Goal: Transaction & Acquisition: Purchase product/service

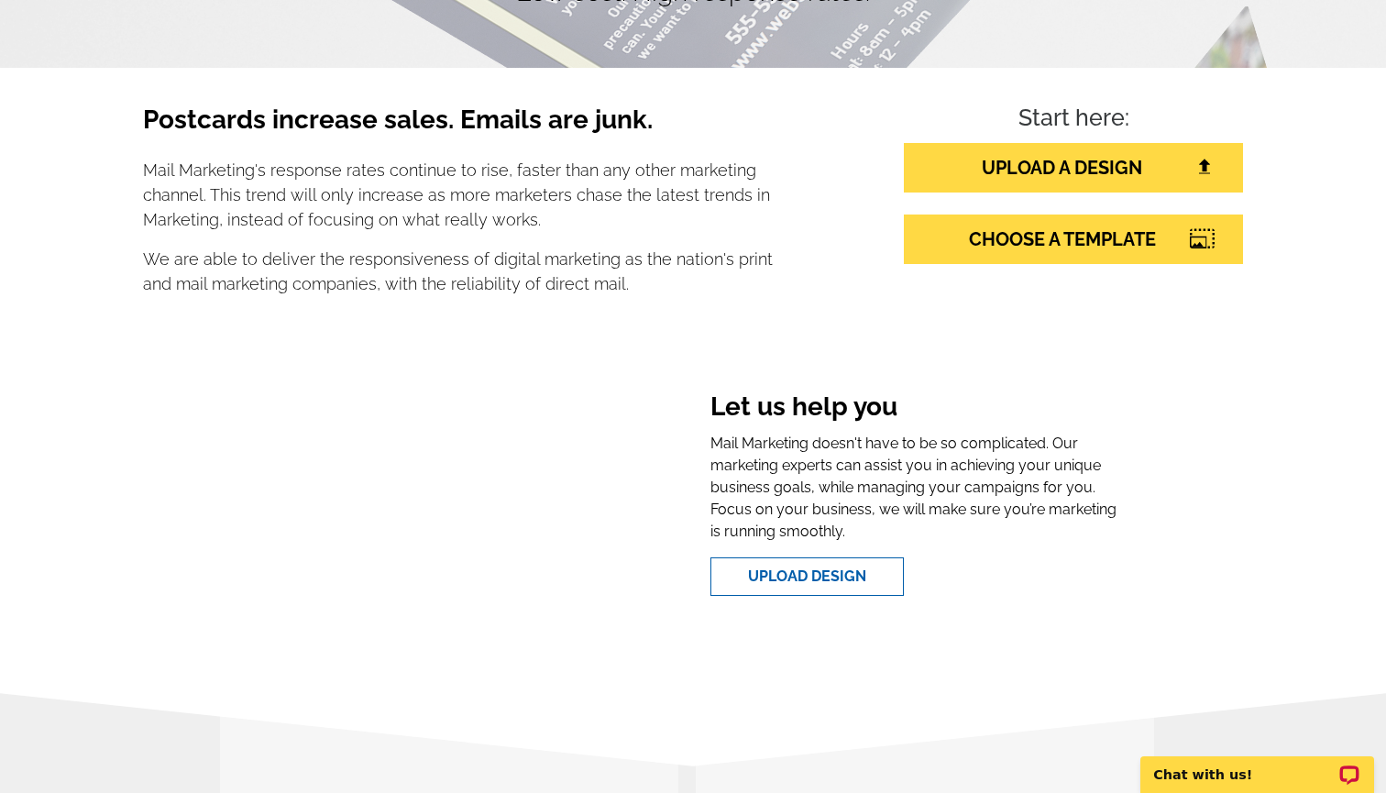
scroll to position [269, 0]
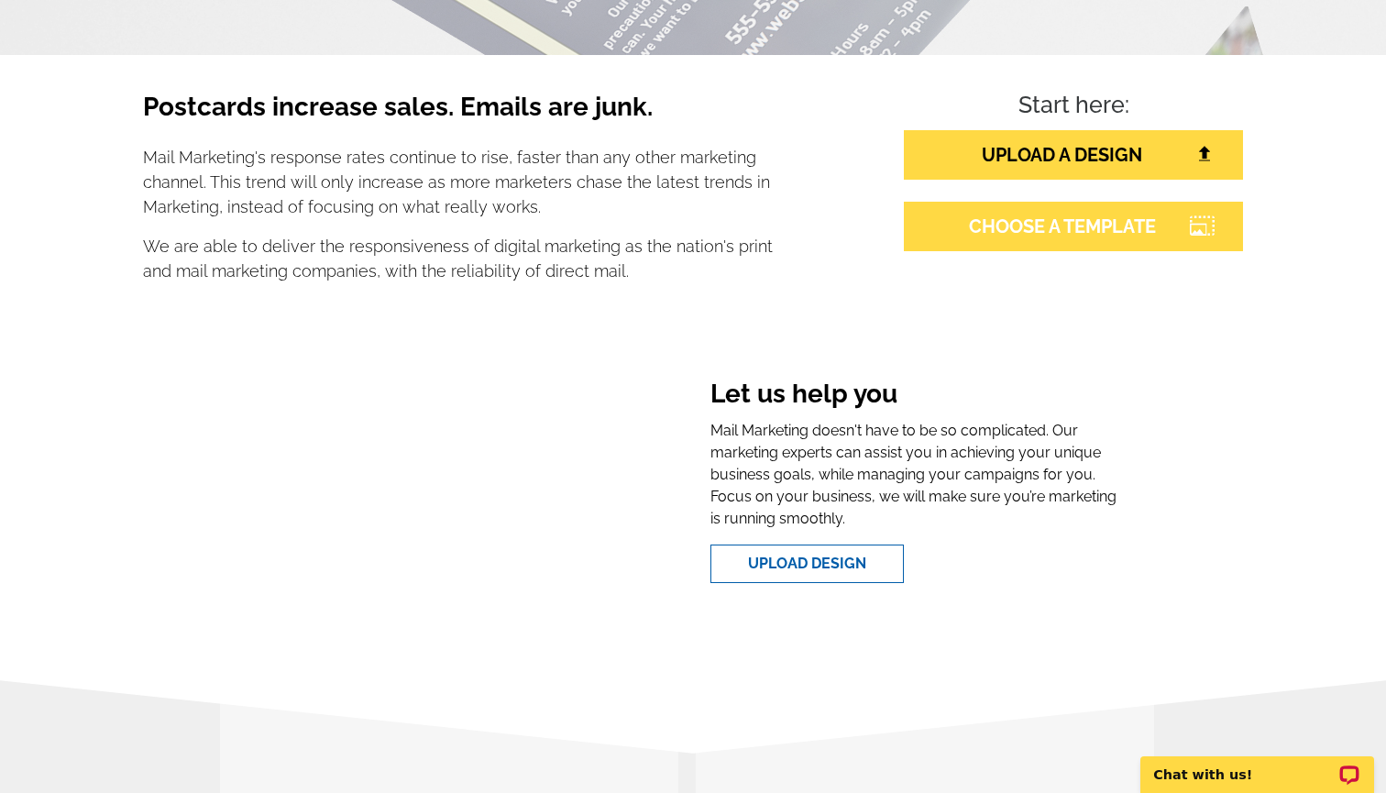
click at [1046, 236] on link "CHOOSE A TEMPLATE" at bounding box center [1073, 227] width 339 height 50
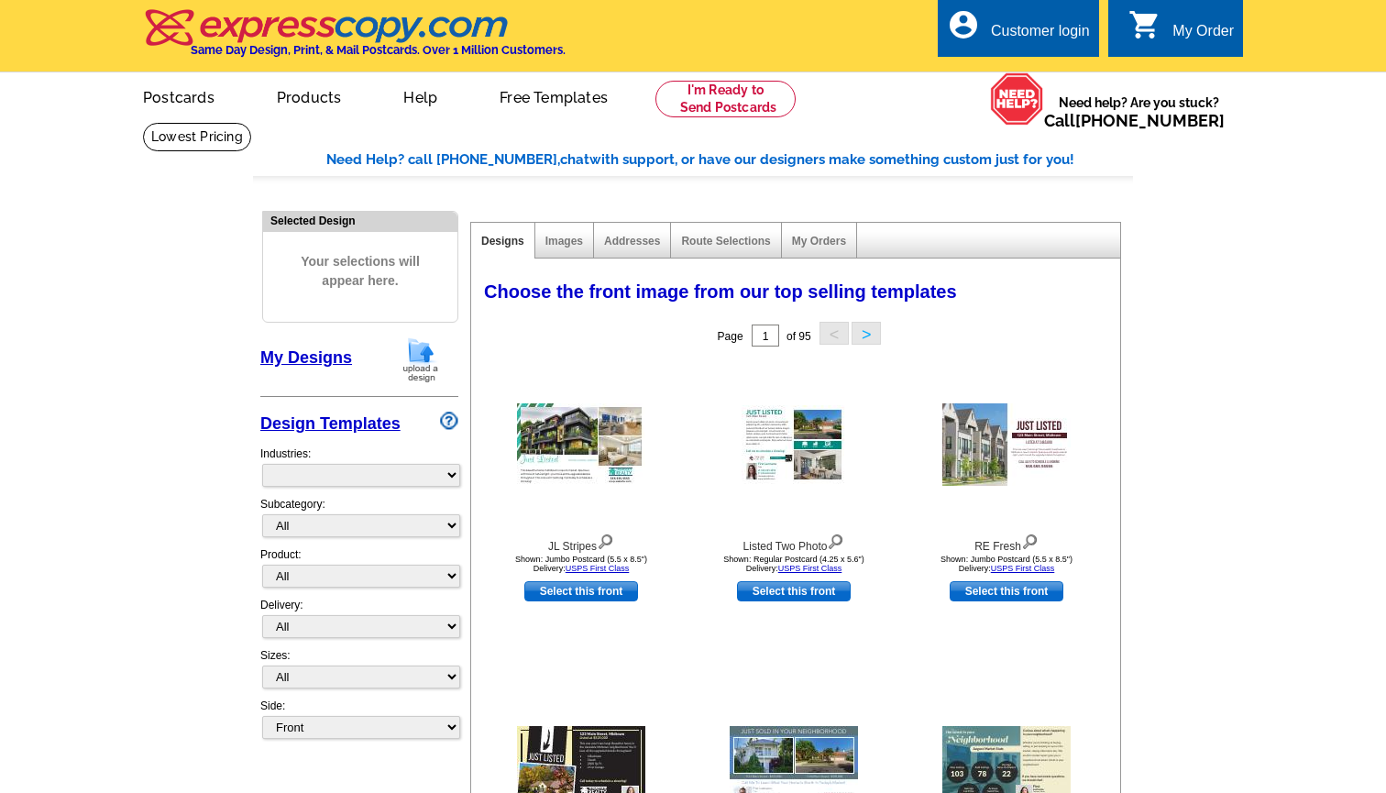
select select "785"
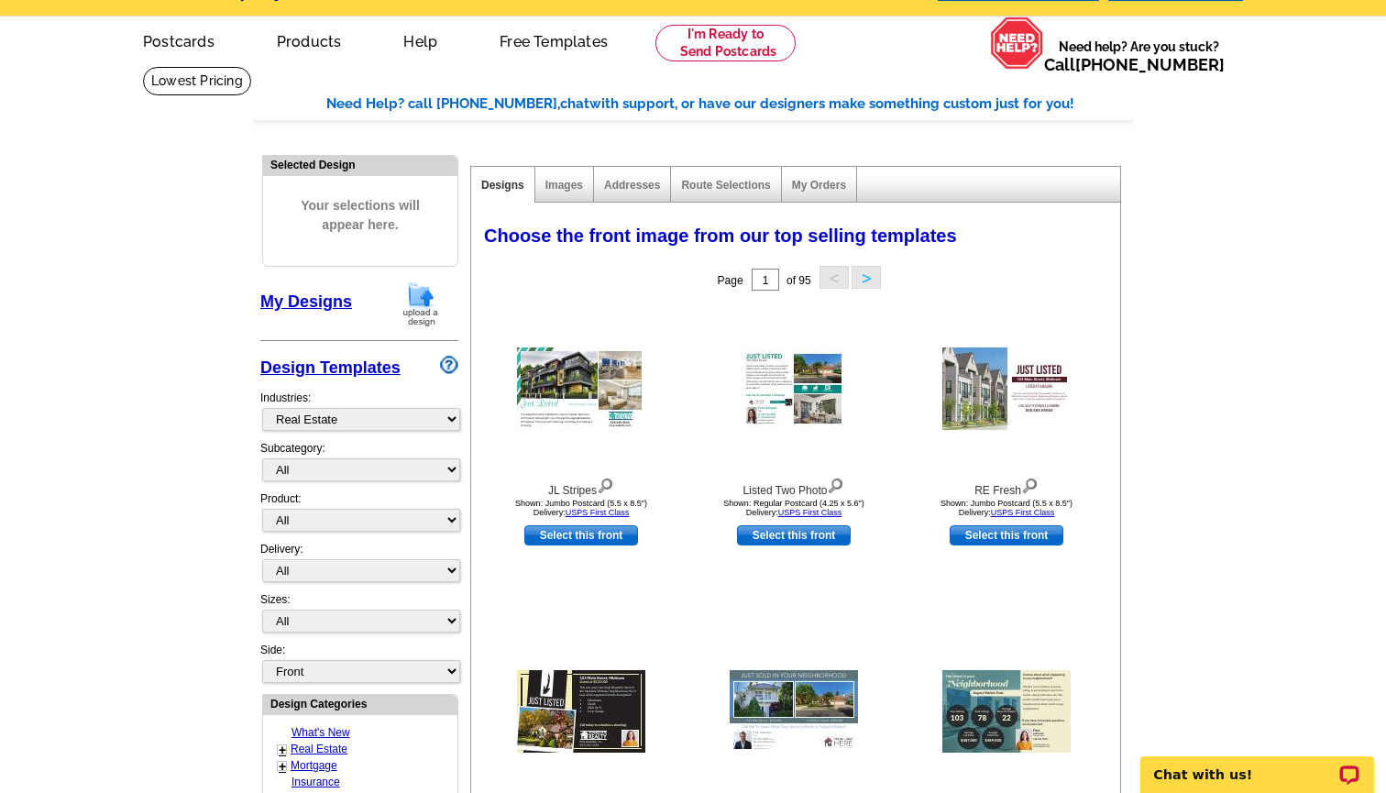
scroll to position [60, 0]
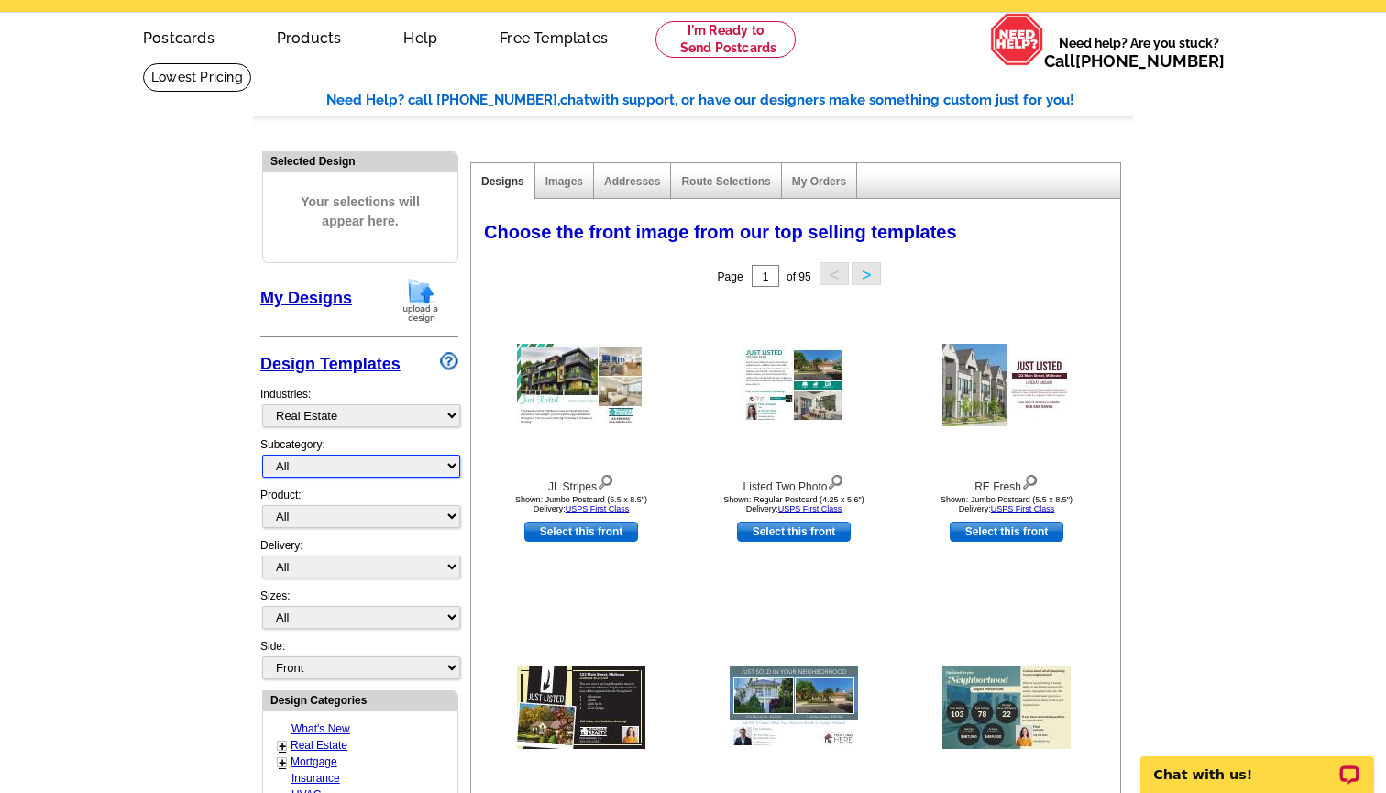
select select "807"
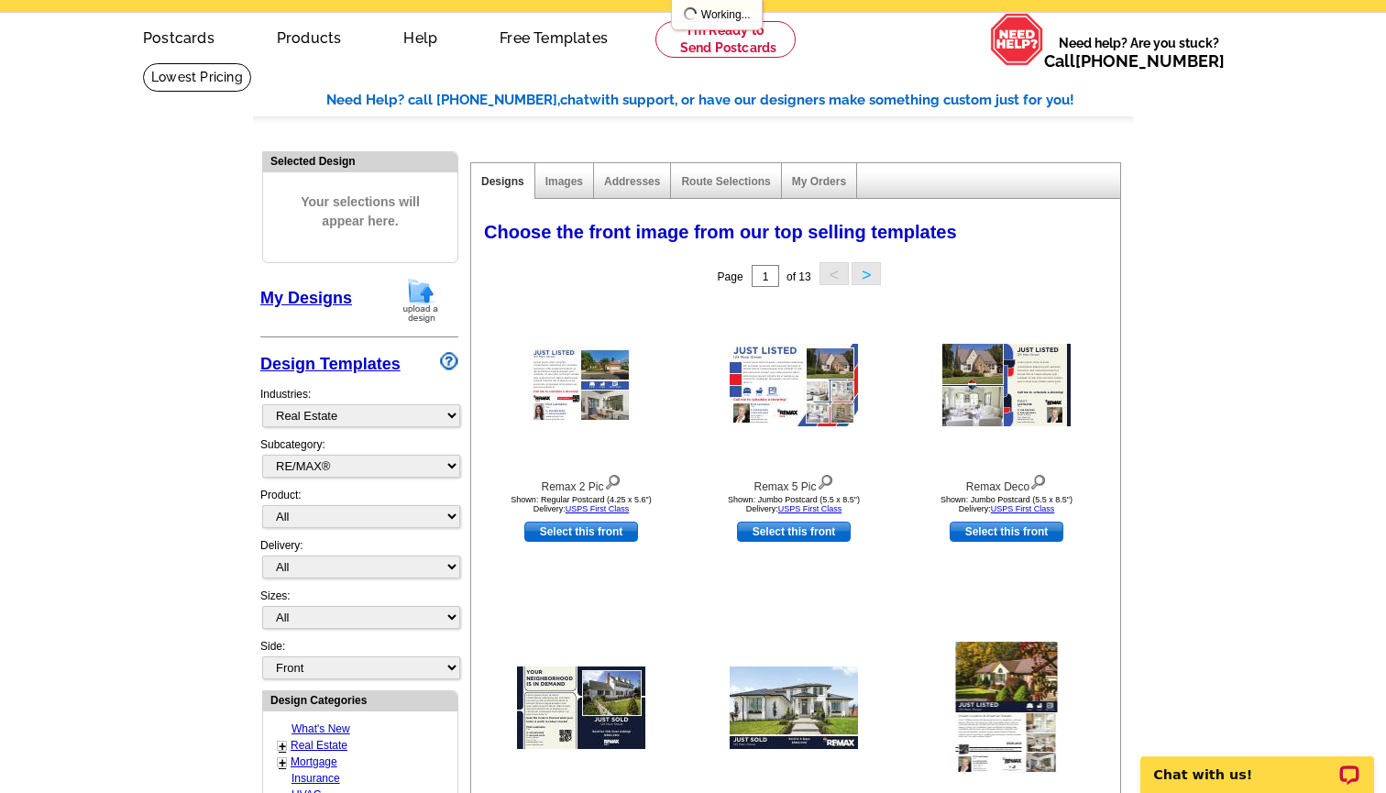
click at [196, 479] on main "Need Help? call 800-260-5887, chat with support, or have our designers make som…" at bounding box center [693, 743] width 1386 height 1363
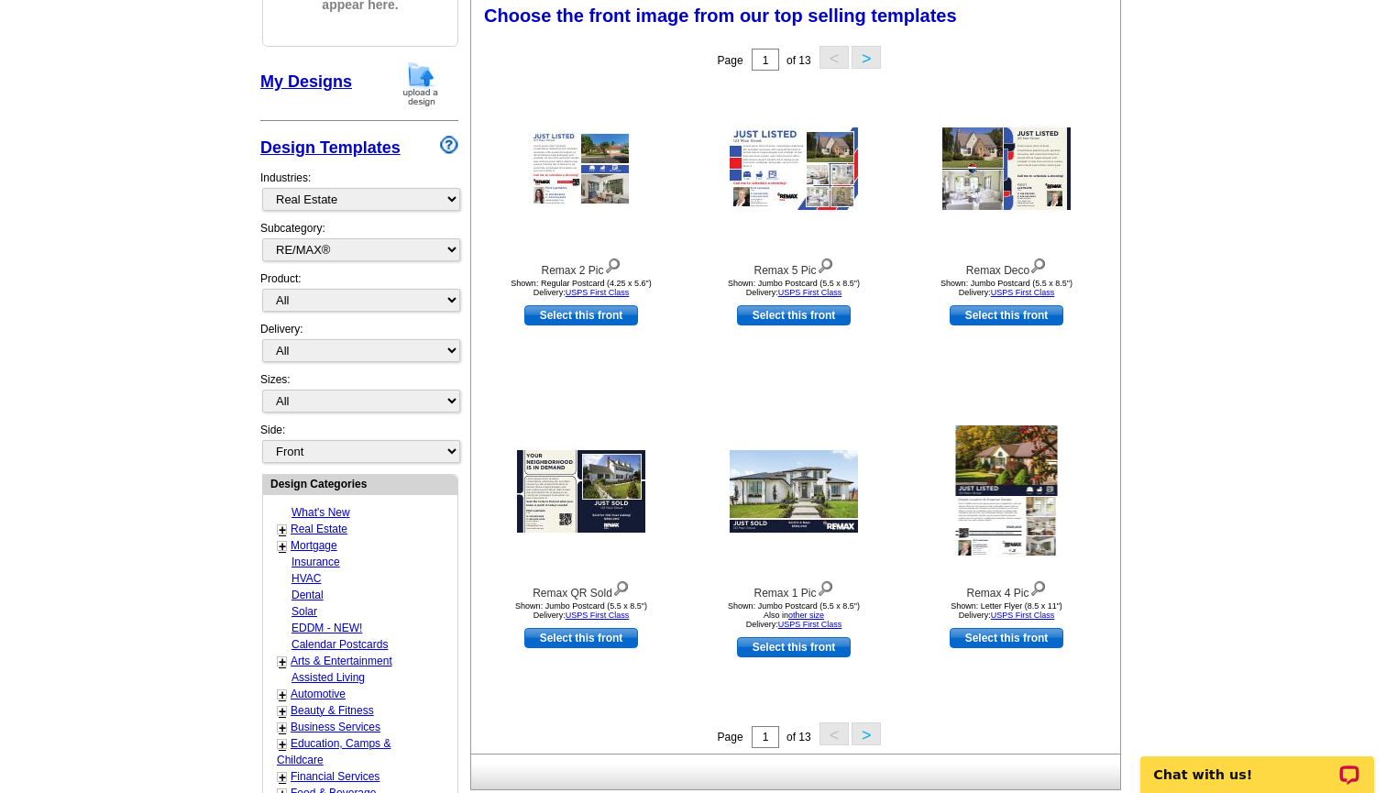
scroll to position [273, 0]
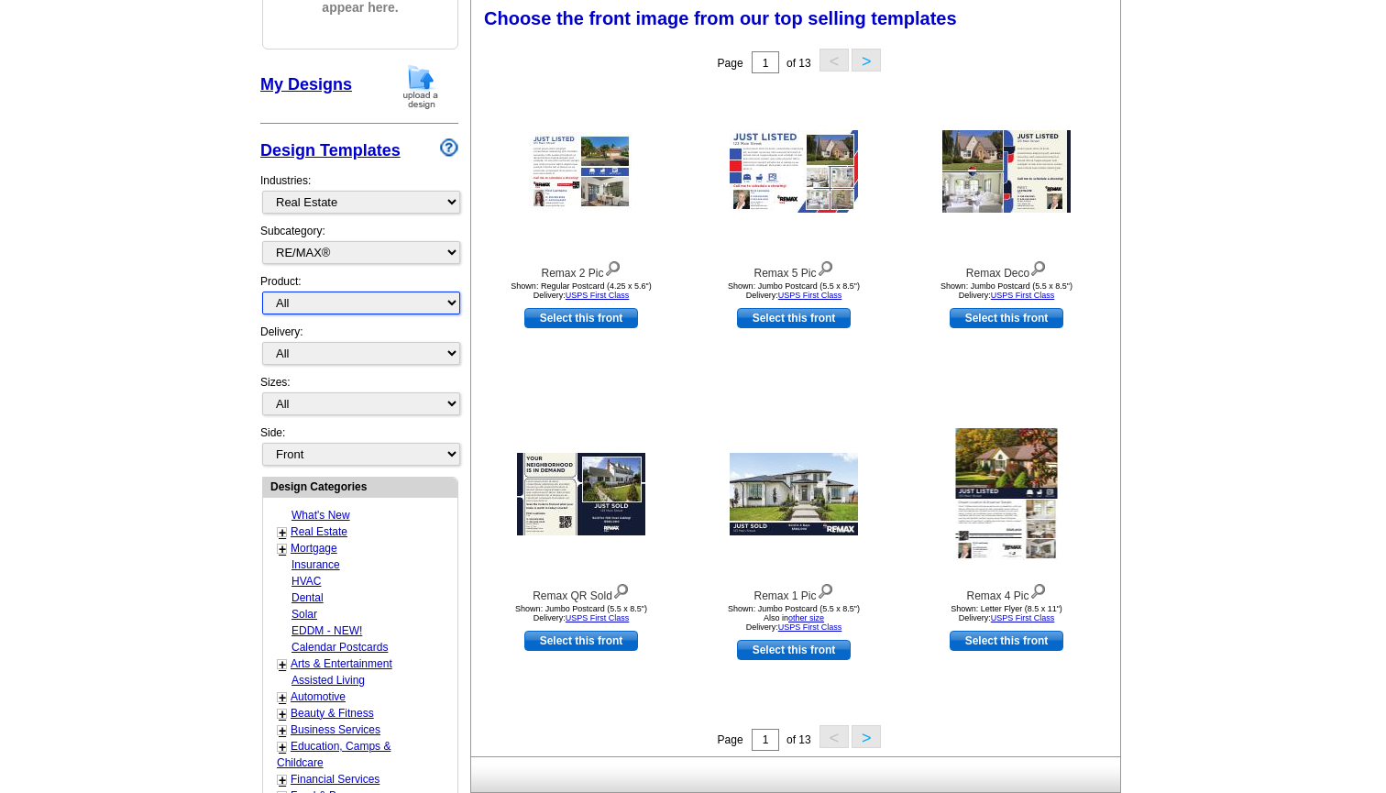
select select "1"
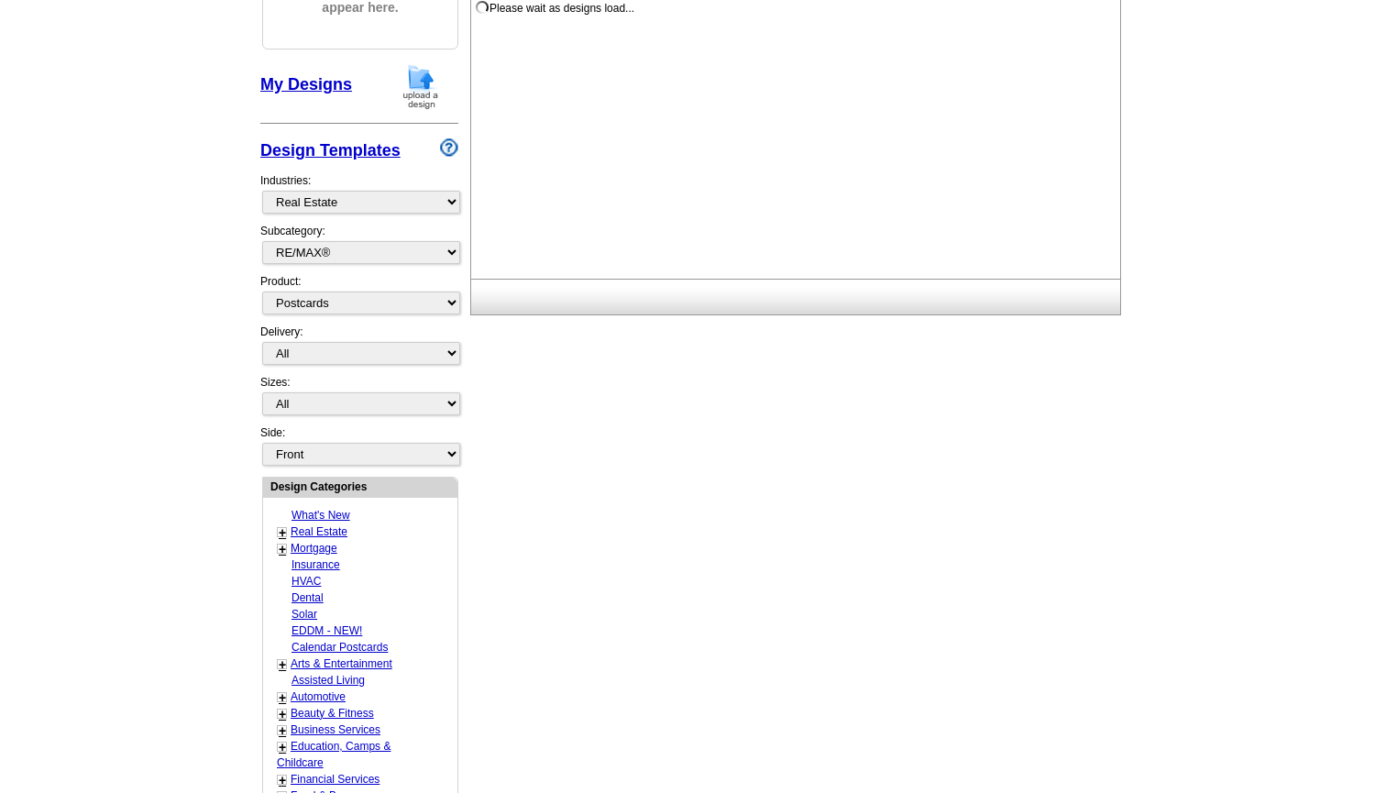
click at [188, 320] on main "Need Help? call 800-260-5887, chat with support, or have our designers make som…" at bounding box center [693, 530] width 1386 height 1363
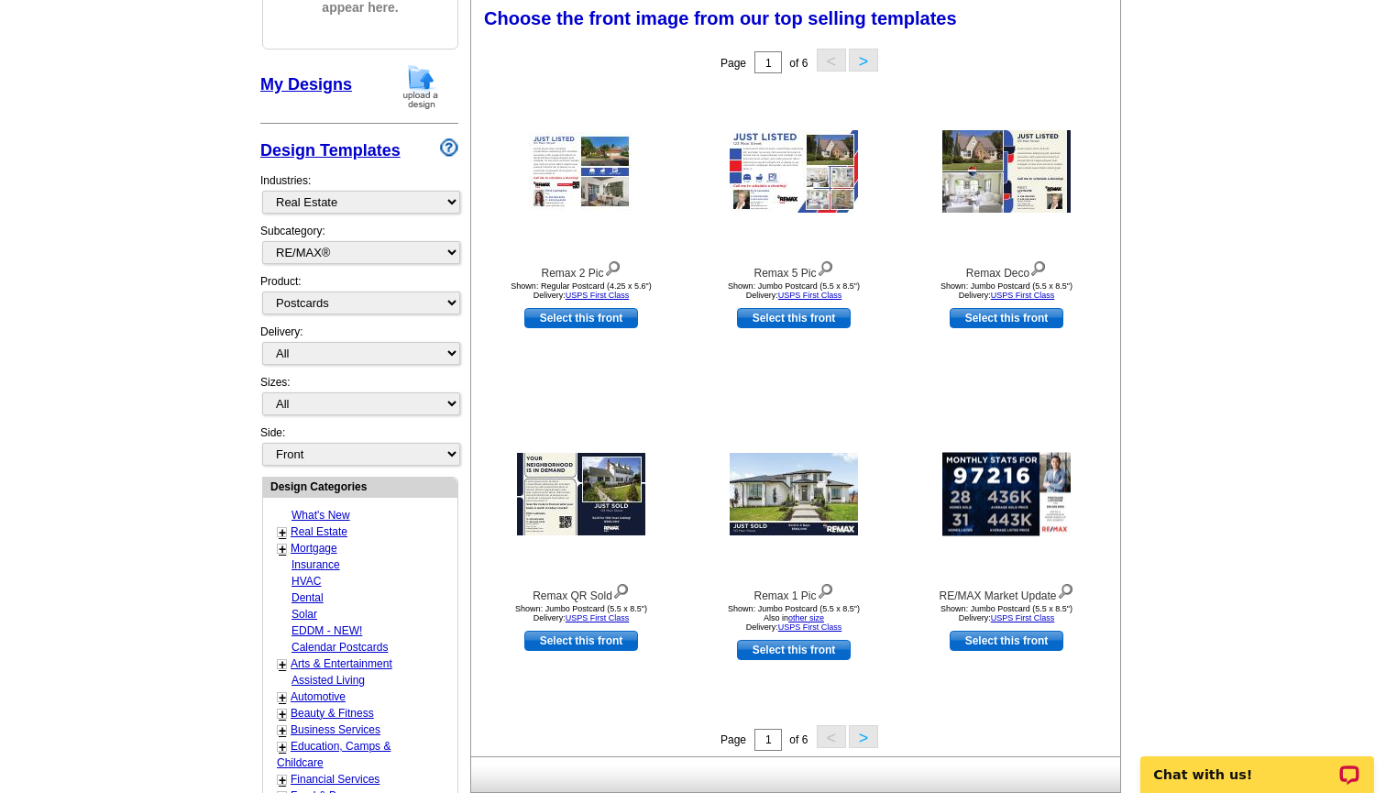
click at [864, 734] on button ">" at bounding box center [863, 736] width 29 height 23
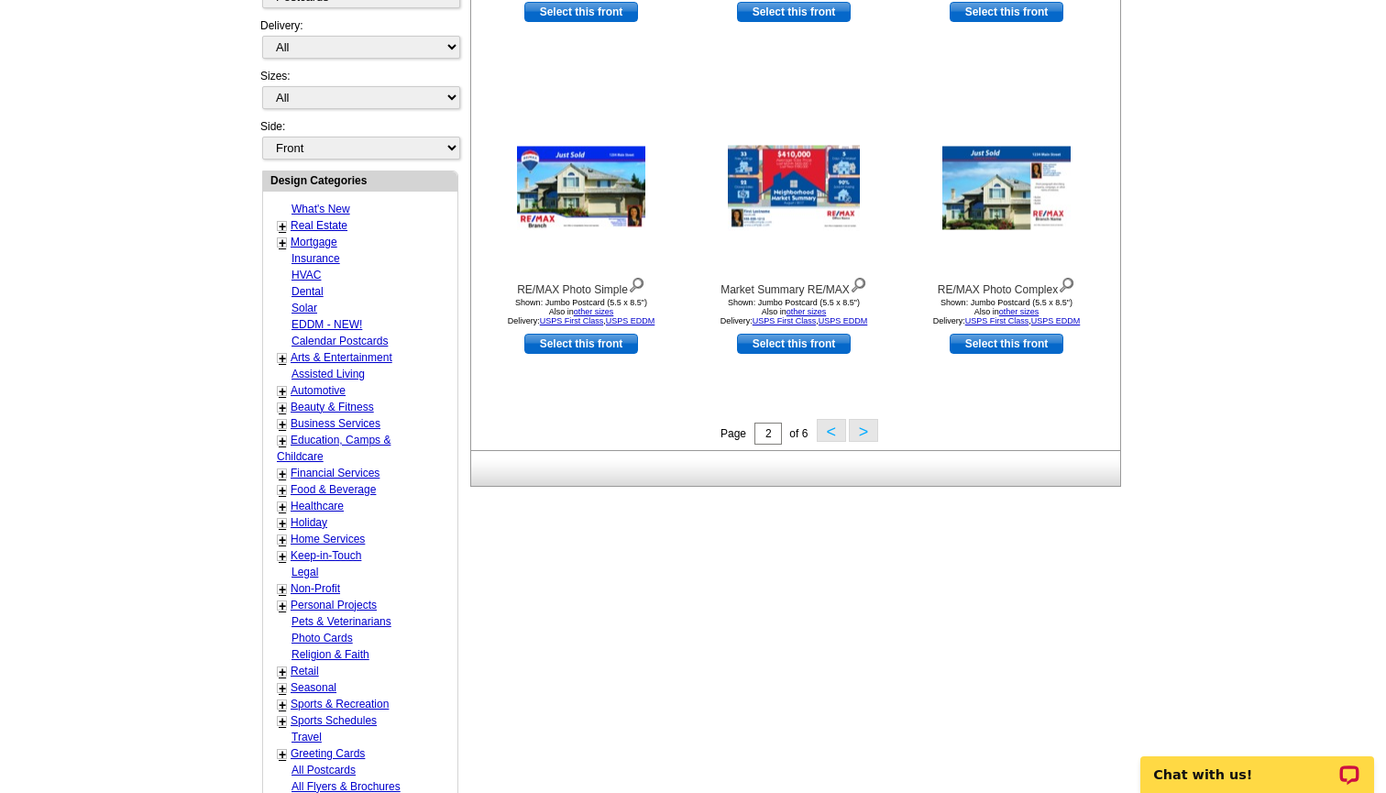
scroll to position [608, 0]
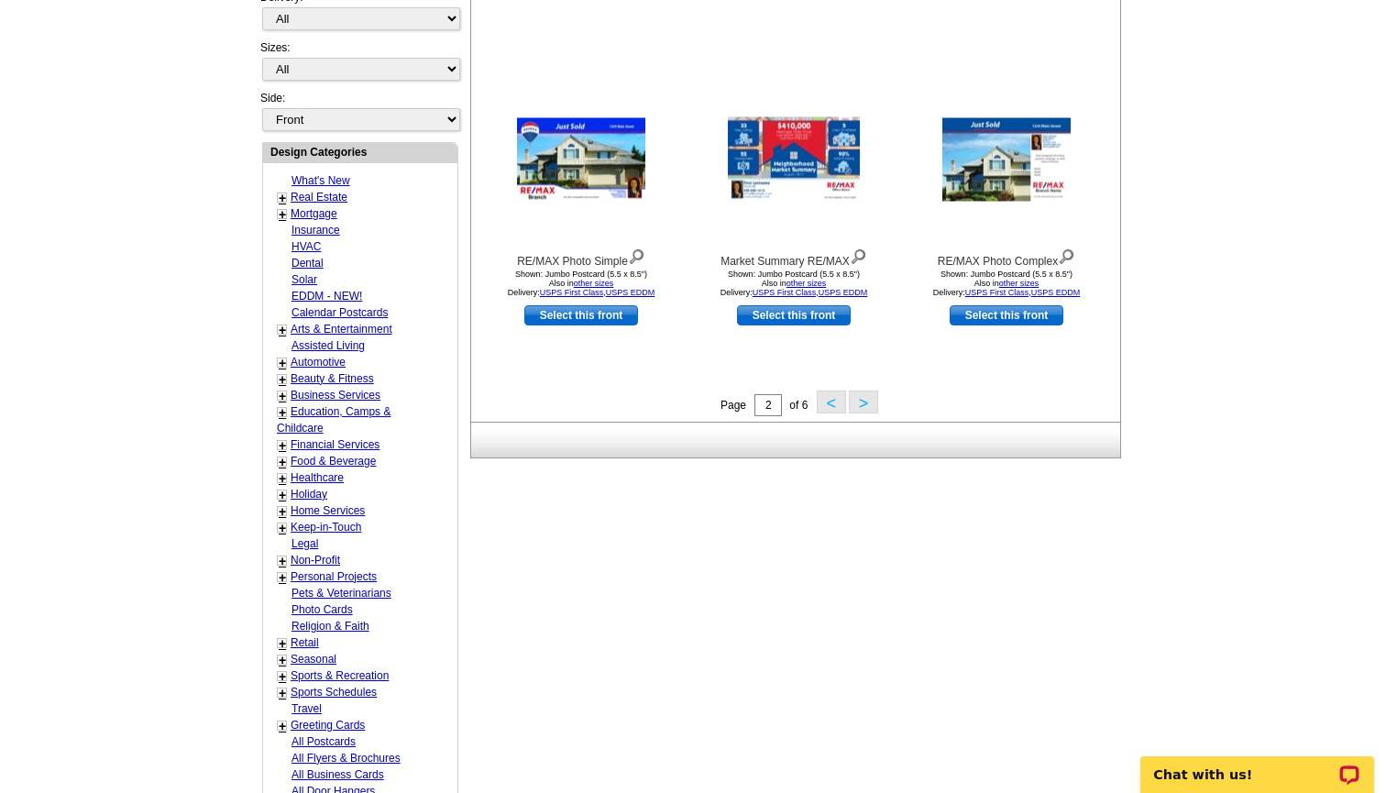
click at [868, 400] on button ">" at bounding box center [863, 402] width 29 height 23
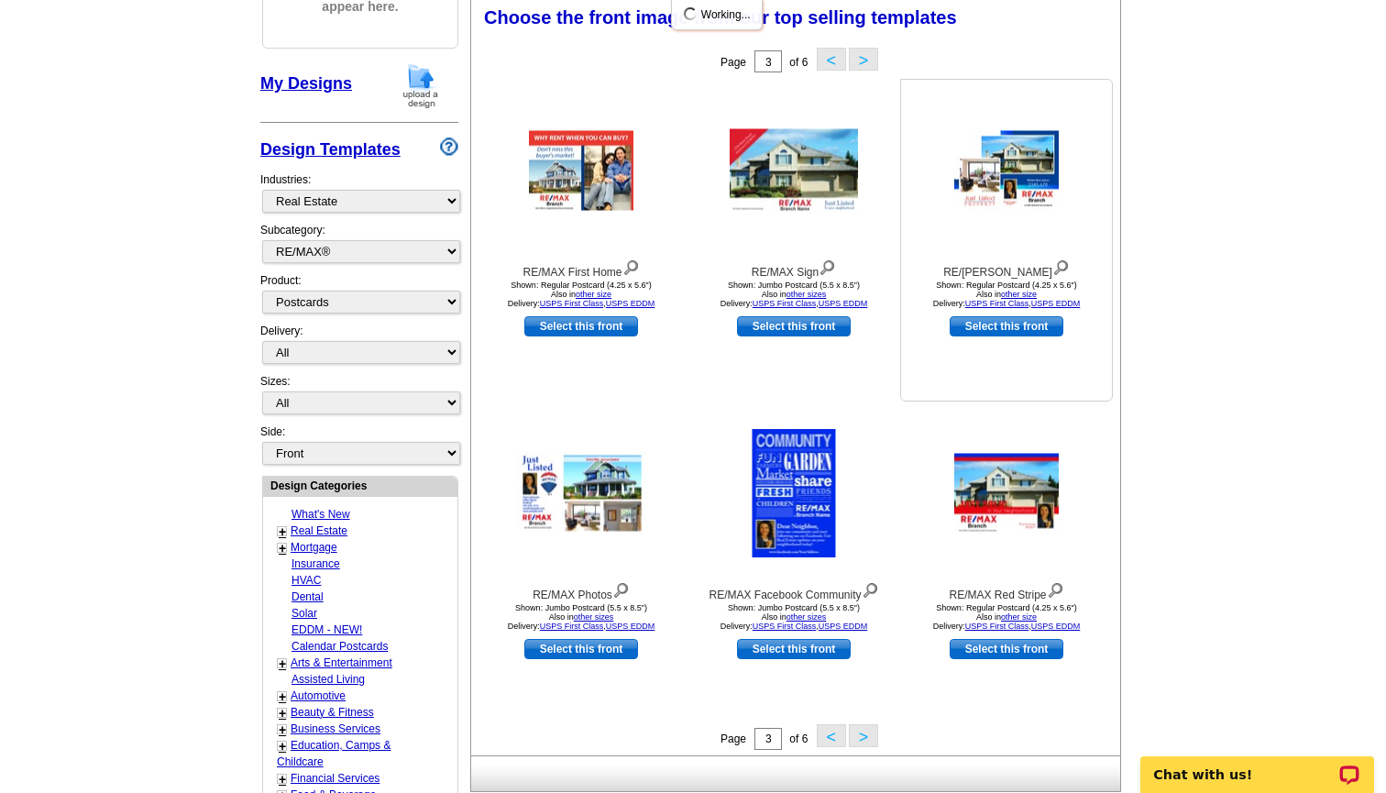
scroll to position [269, 0]
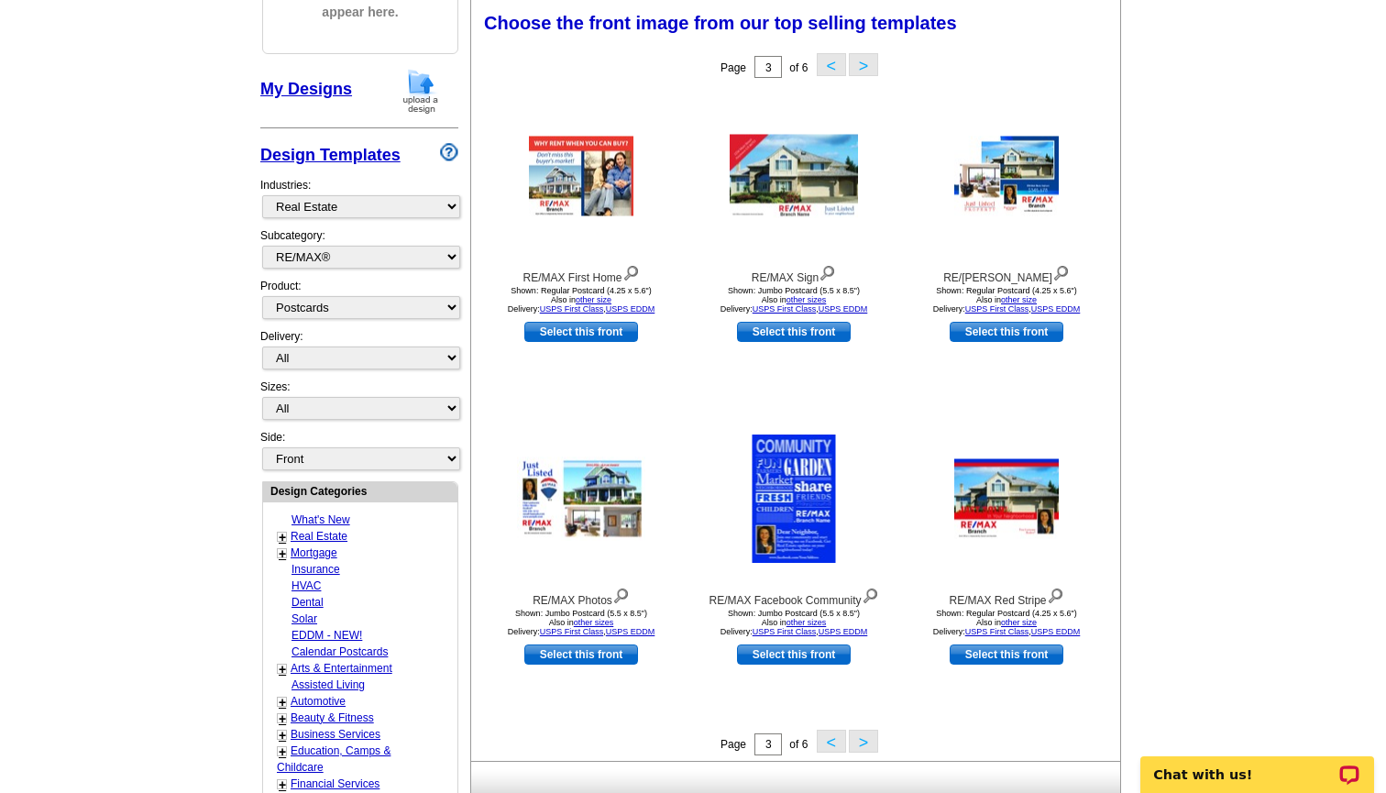
click at [863, 738] on button ">" at bounding box center [863, 741] width 29 height 23
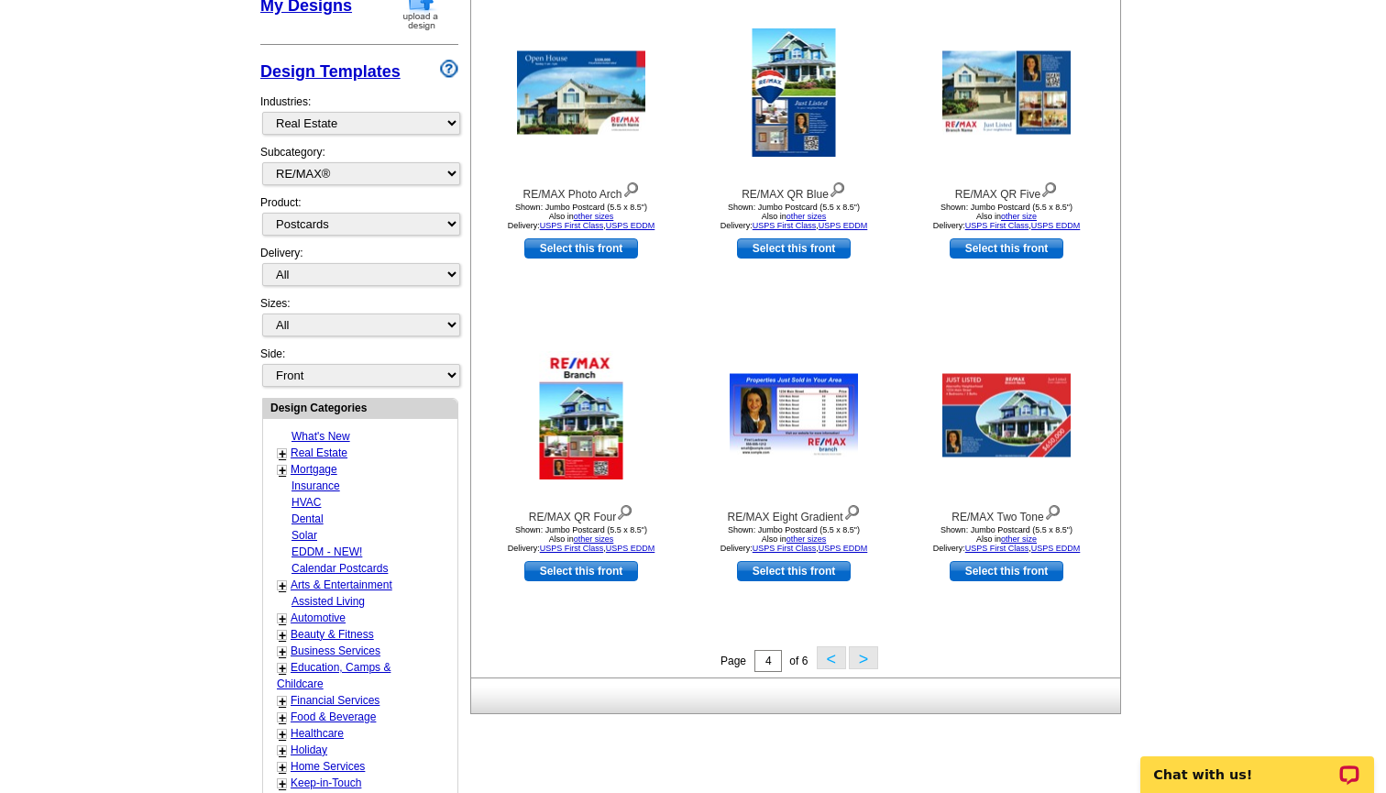
scroll to position [367, 0]
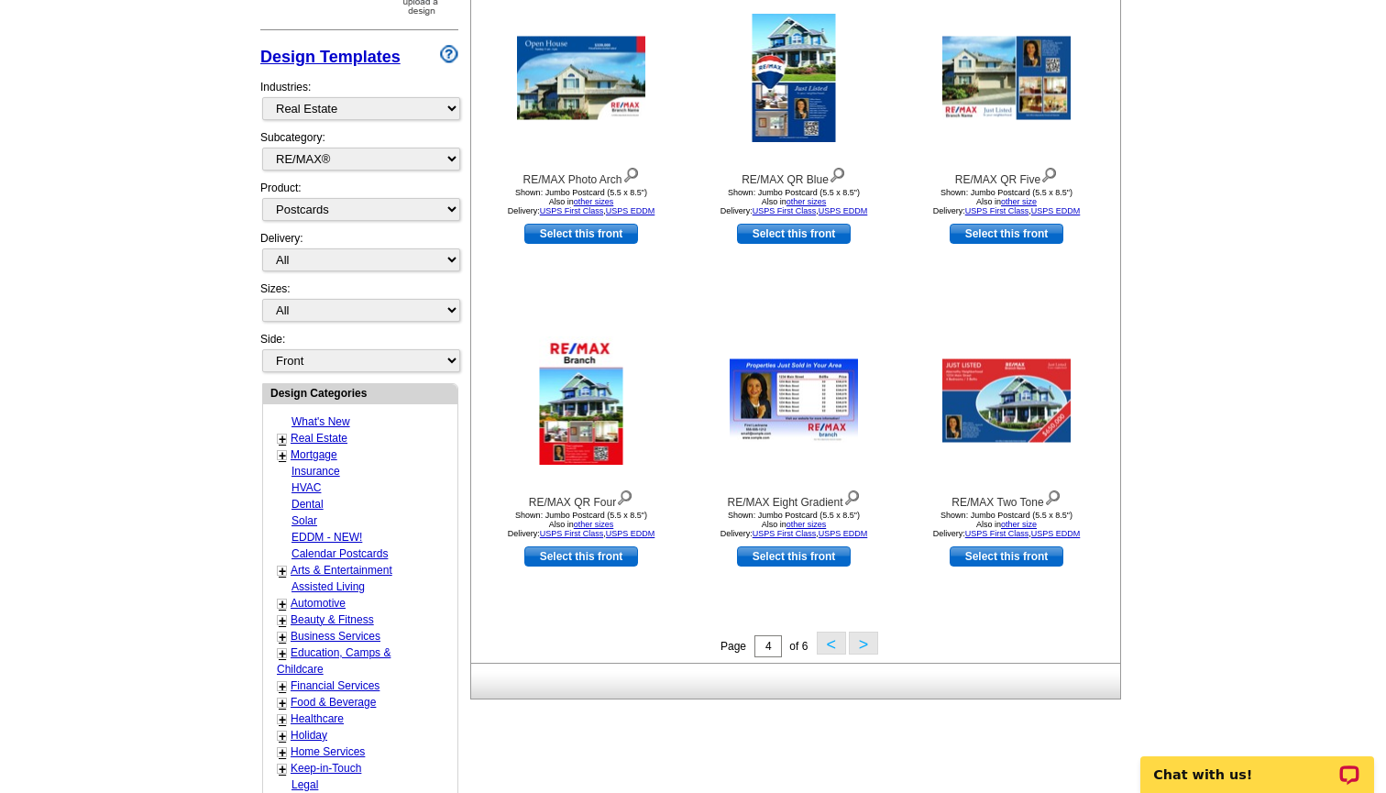
click at [865, 637] on button ">" at bounding box center [863, 643] width 29 height 23
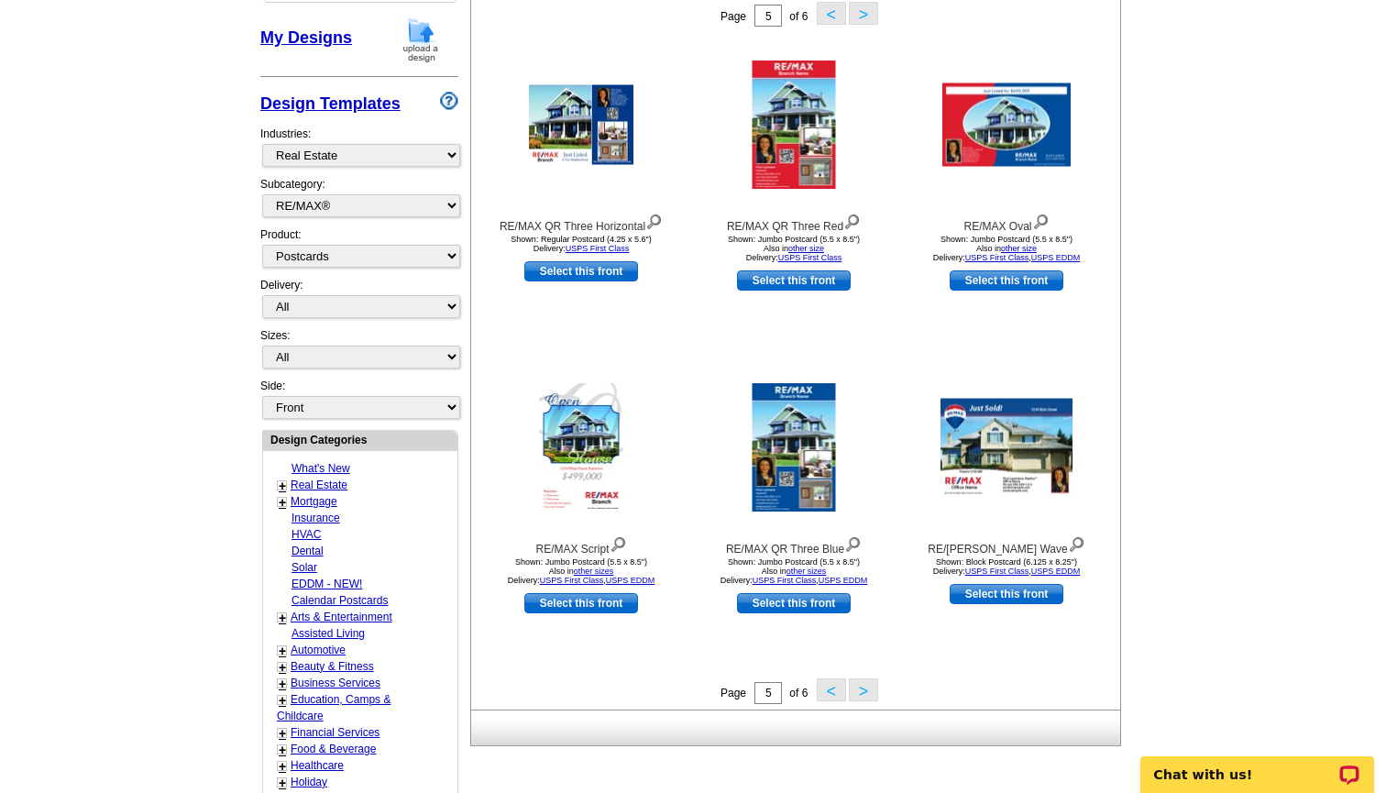
scroll to position [325, 0]
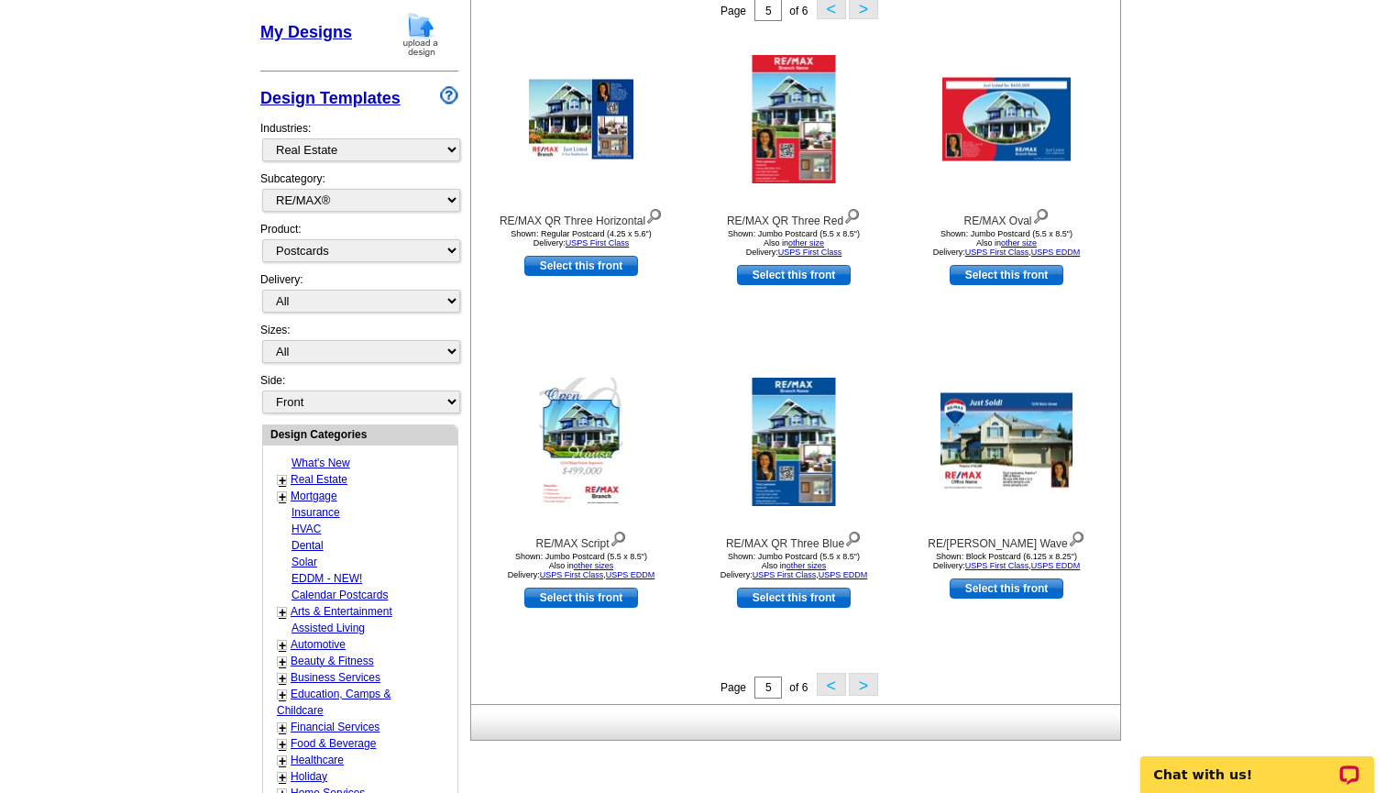
click at [868, 683] on button ">" at bounding box center [863, 684] width 29 height 23
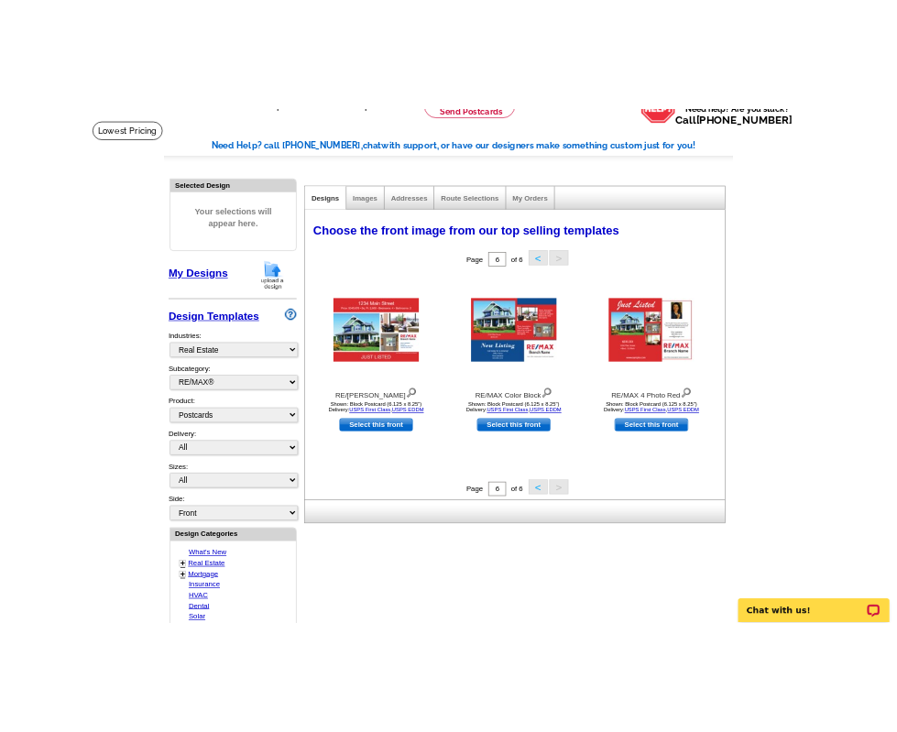
scroll to position [78, 0]
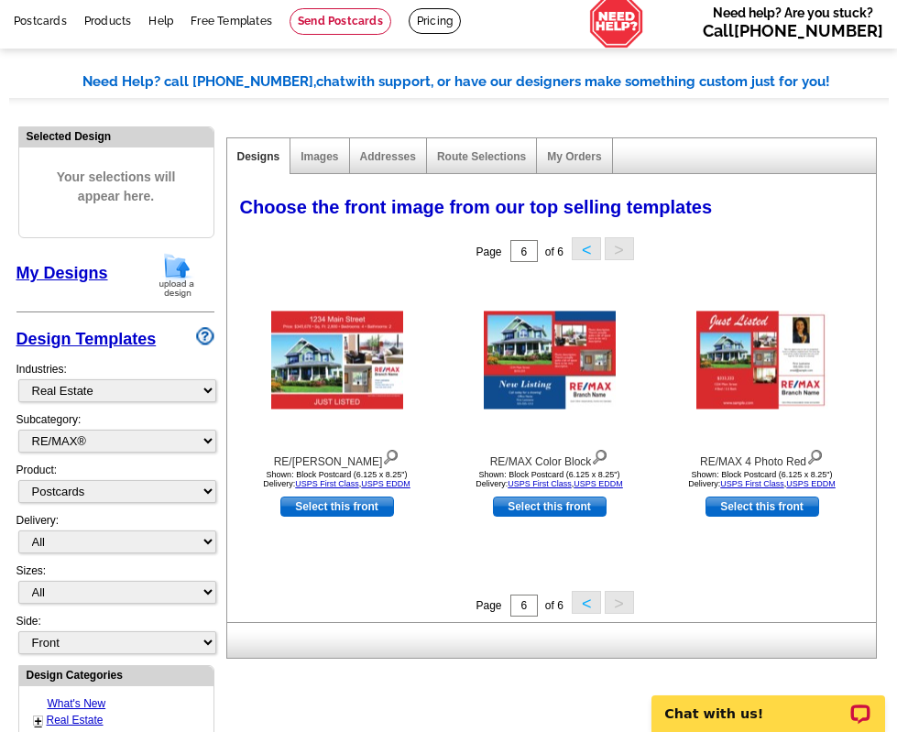
click at [582, 246] on button "<" at bounding box center [586, 248] width 29 height 23
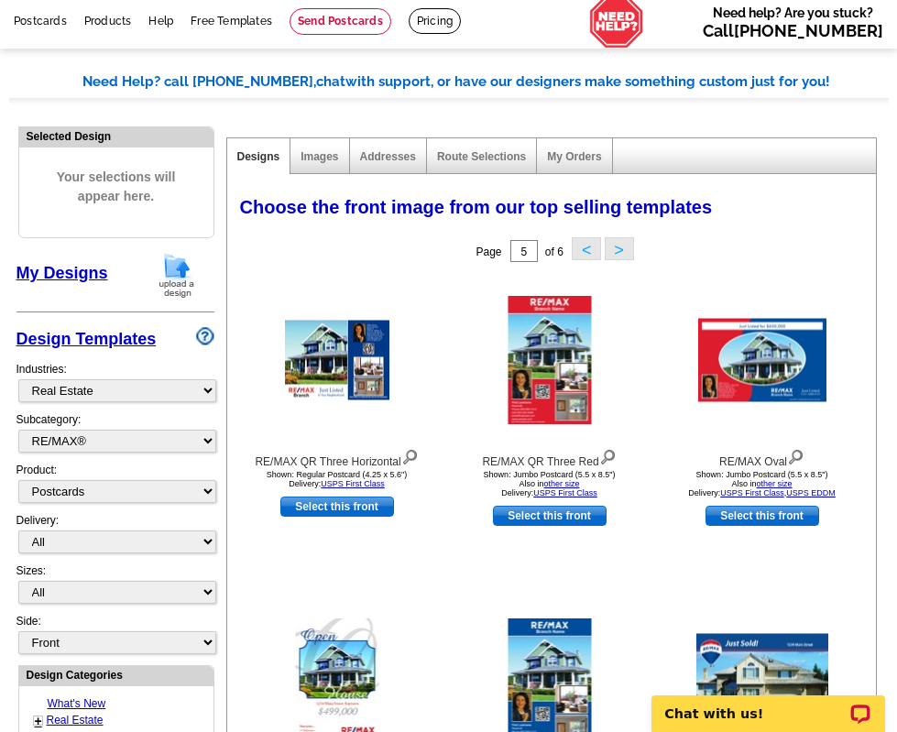
click at [584, 250] on button "<" at bounding box center [586, 248] width 29 height 23
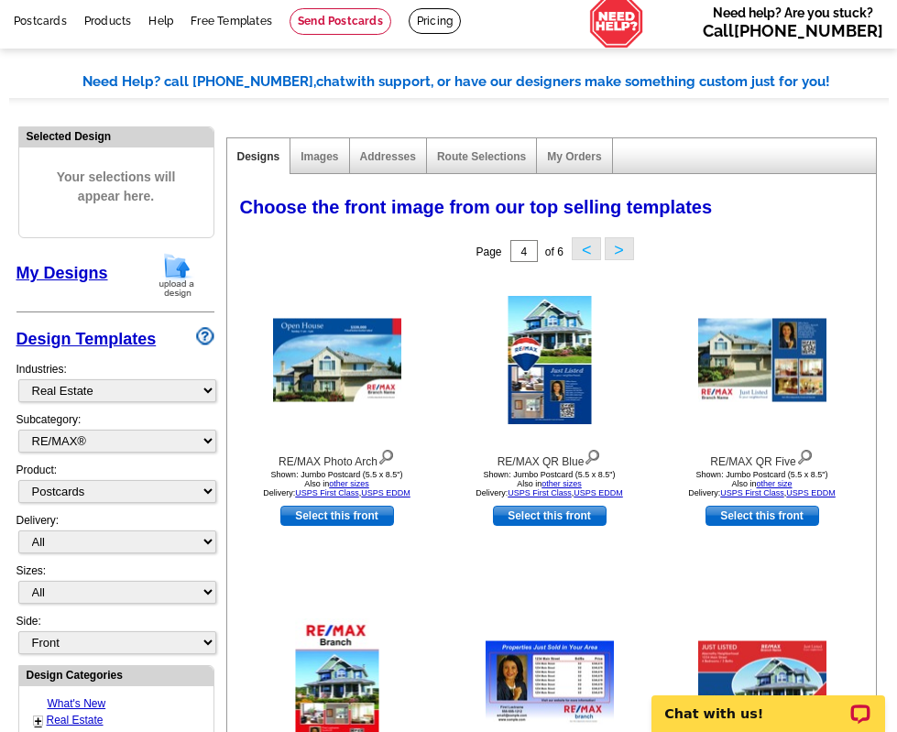
click at [584, 250] on button "<" at bounding box center [586, 248] width 29 height 23
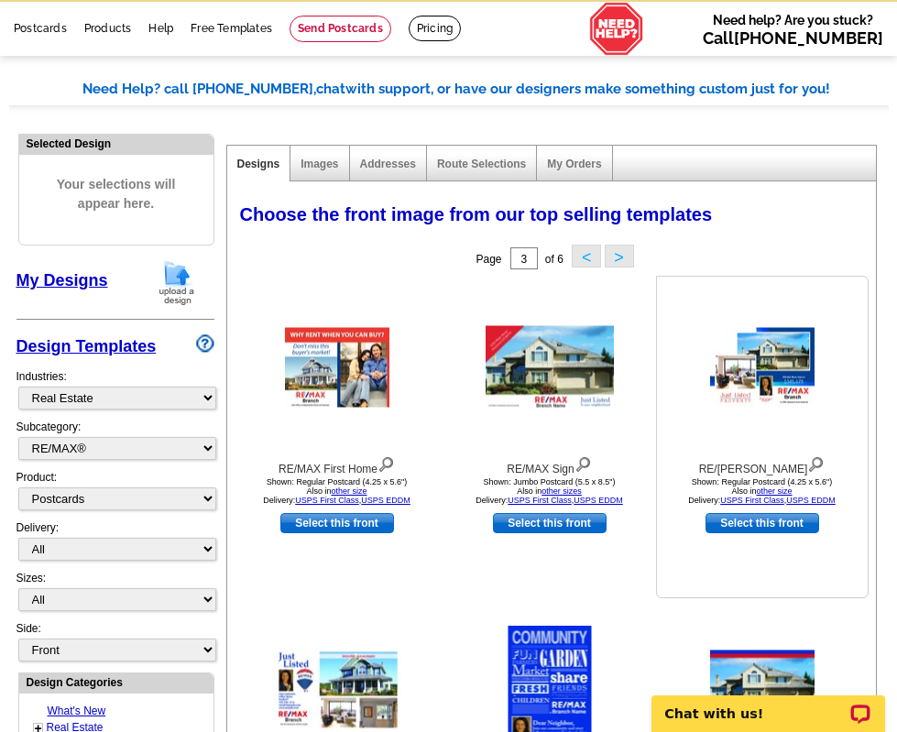
scroll to position [52, 0]
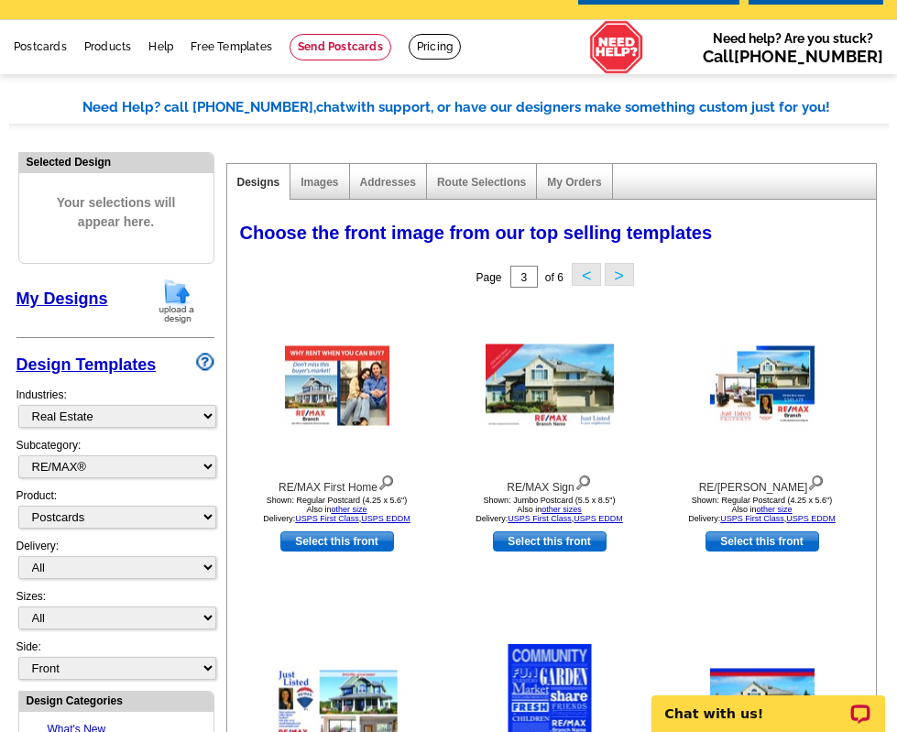
click at [589, 274] on button "<" at bounding box center [586, 274] width 29 height 23
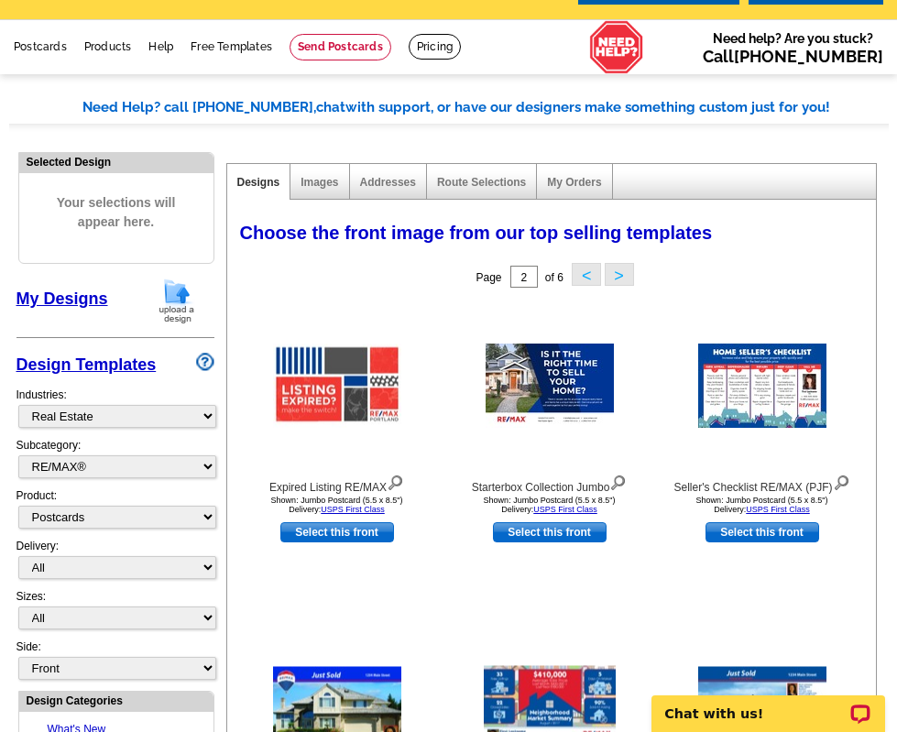
click at [589, 274] on button "<" at bounding box center [586, 274] width 29 height 23
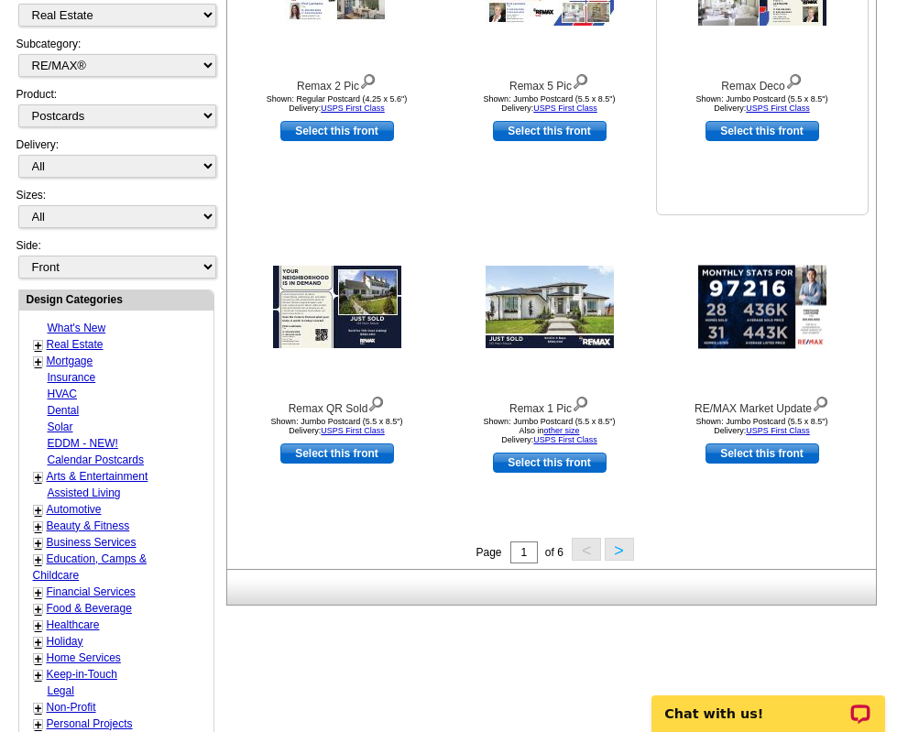
scroll to position [468, 0]
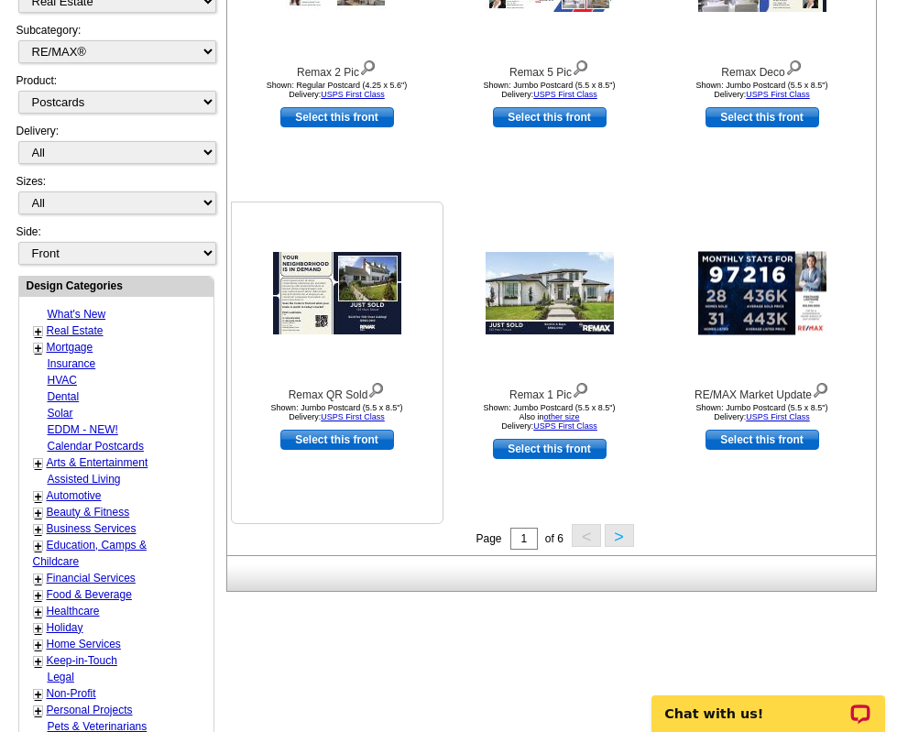
click at [377, 322] on img at bounding box center [337, 293] width 128 height 83
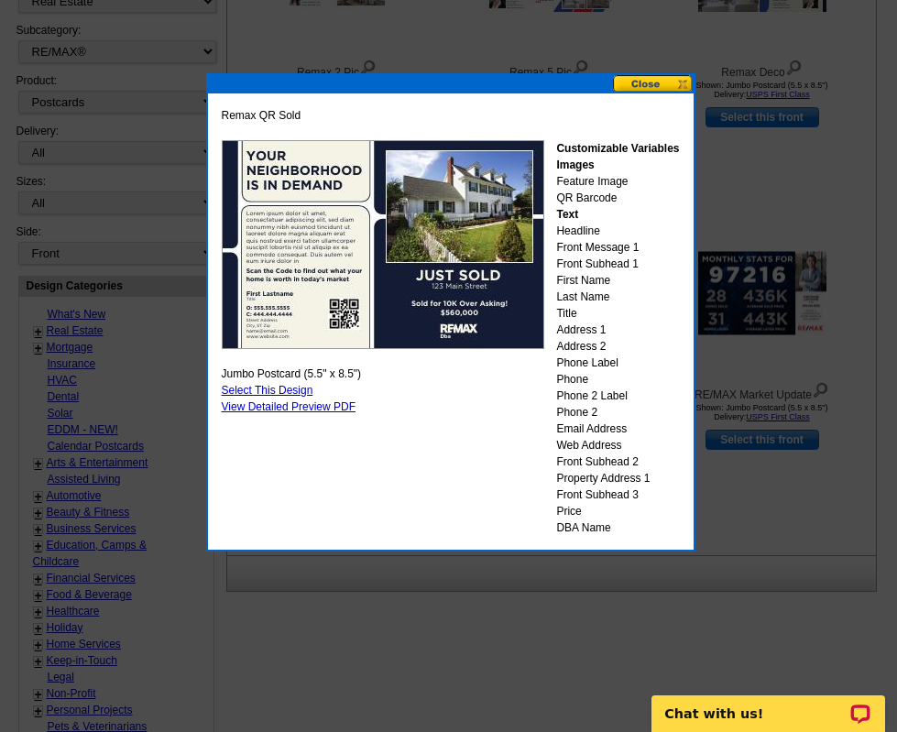
click at [667, 86] on button at bounding box center [653, 83] width 81 height 17
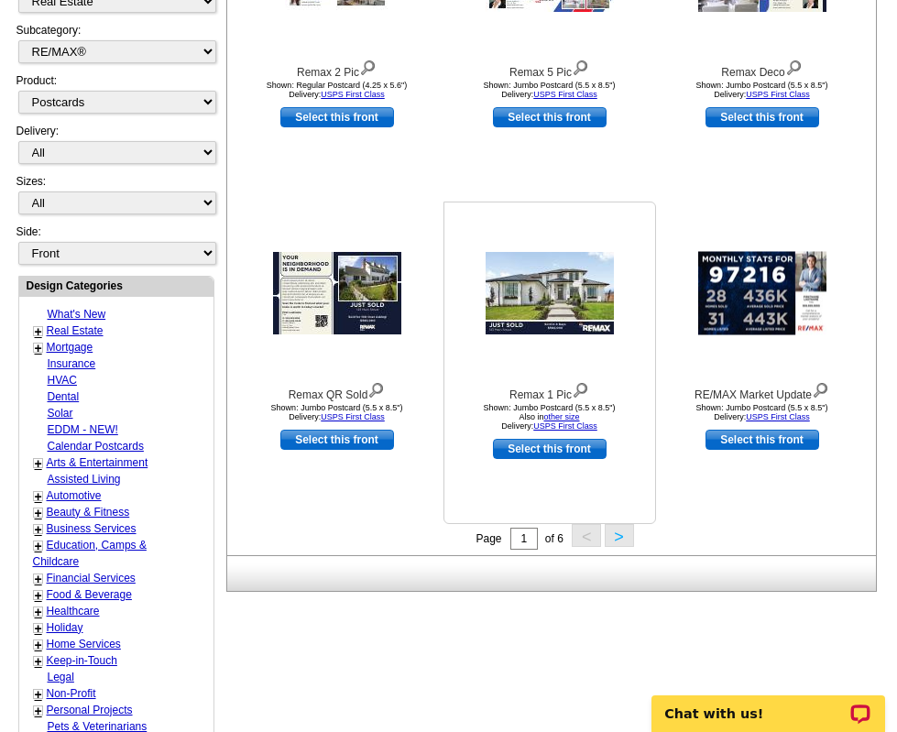
click at [547, 296] on img at bounding box center [550, 293] width 128 height 83
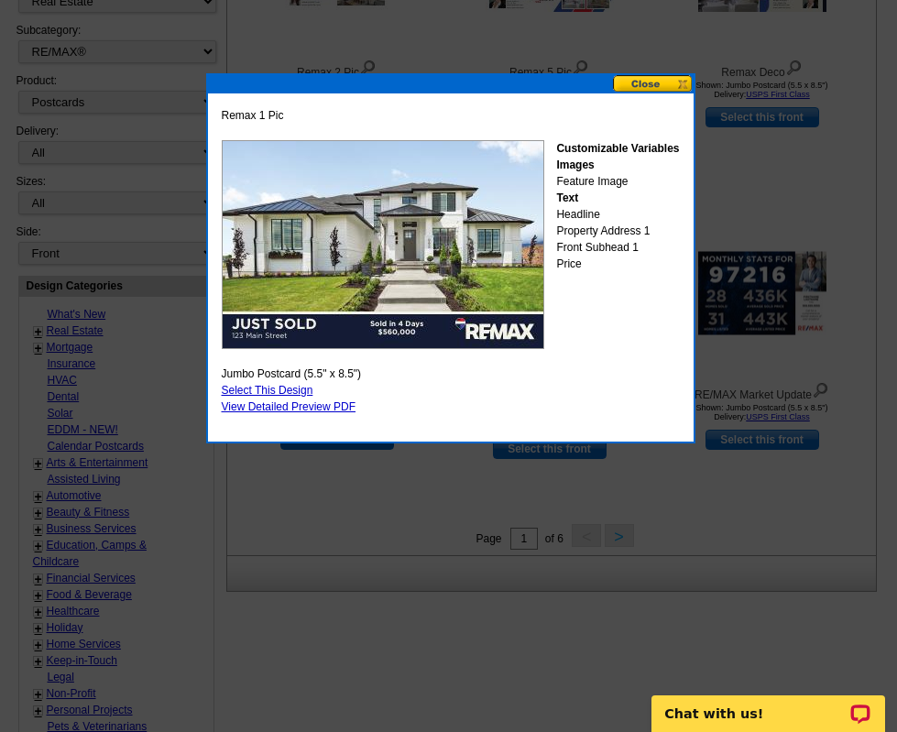
click at [649, 82] on button at bounding box center [653, 83] width 81 height 17
